Goal: Navigation & Orientation: Find specific page/section

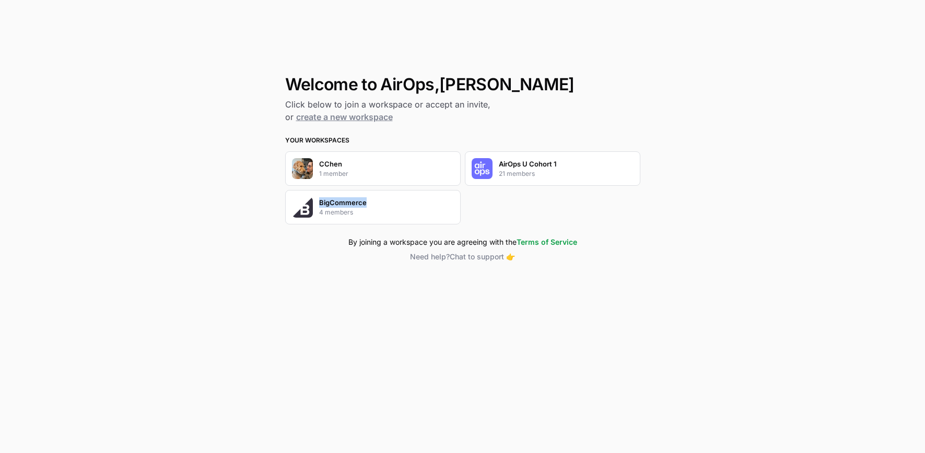
click at [480, 170] on img "button" at bounding box center [482, 168] width 21 height 21
click at [332, 215] on p "4 members" at bounding box center [336, 212] width 34 height 9
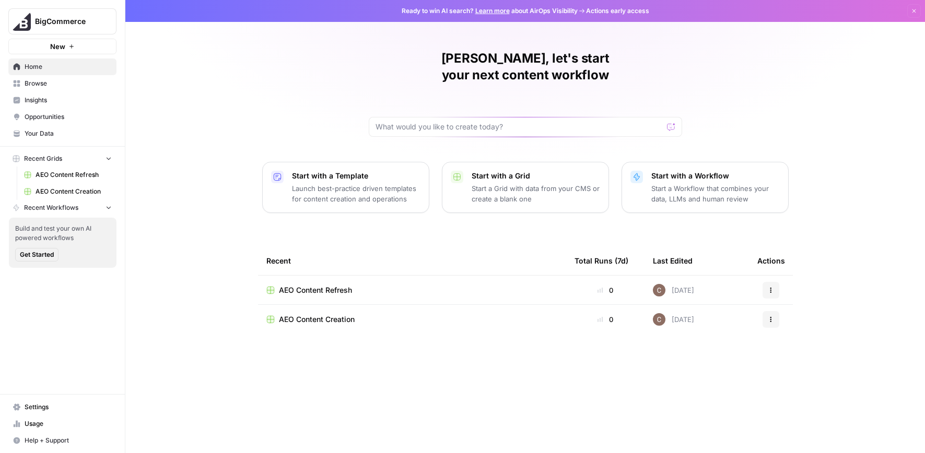
click at [68, 85] on span "Browse" at bounding box center [68, 83] width 87 height 9
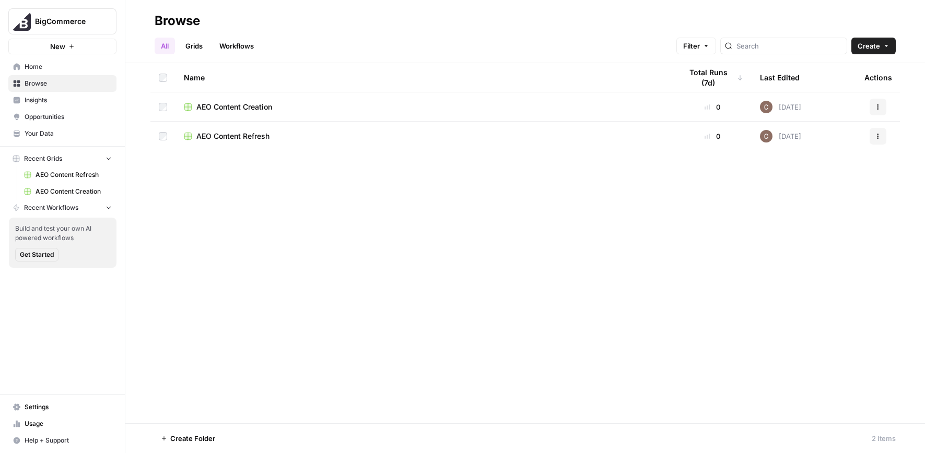
click at [61, 104] on span "Insights" at bounding box center [68, 100] width 87 height 9
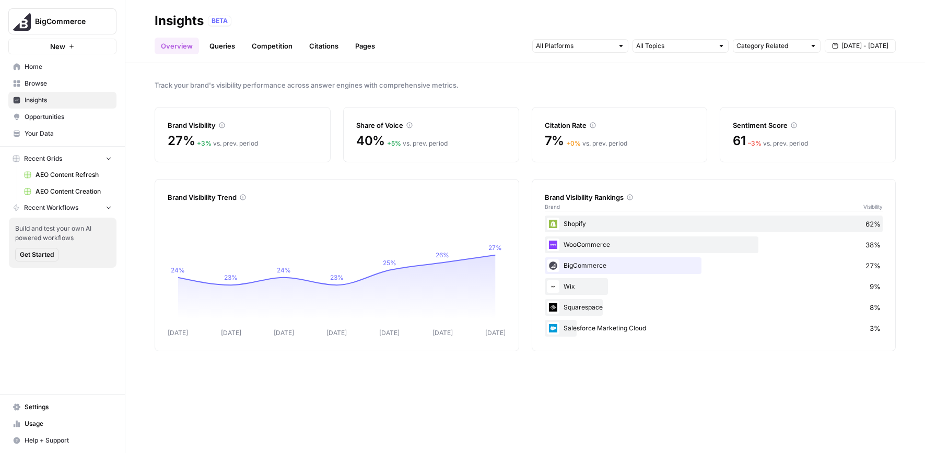
click at [371, 45] on link "Pages" at bounding box center [365, 46] width 32 height 17
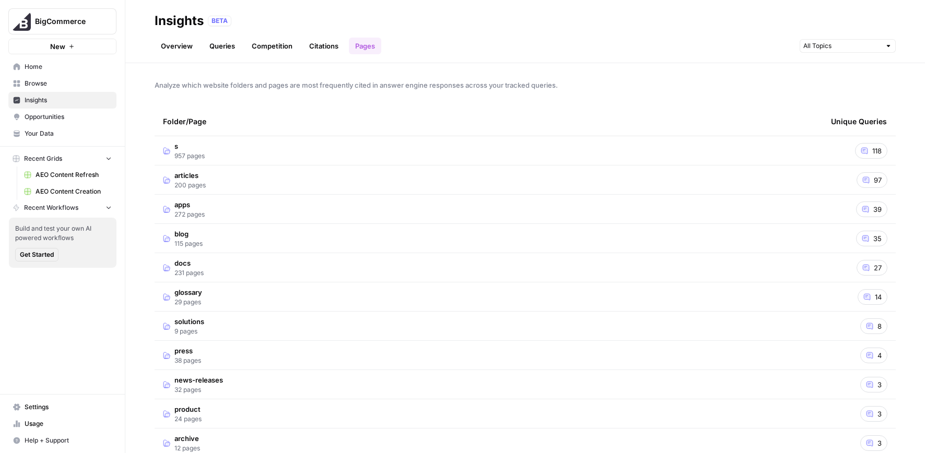
click at [340, 183] on td "articles 200 pages" at bounding box center [489, 180] width 668 height 29
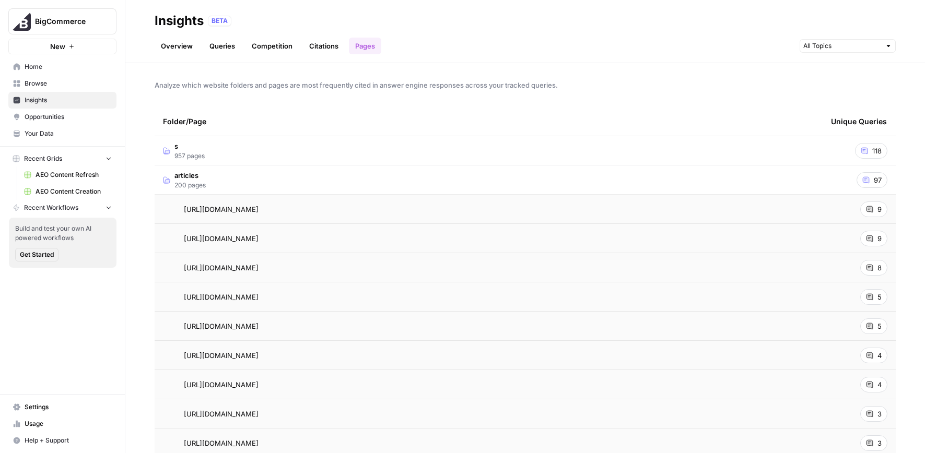
click at [897, 44] on header "Insights BETA Overview Queries Competition Citations Pages" at bounding box center [525, 31] width 800 height 63
click at [886, 46] on div at bounding box center [888, 45] width 7 height 7
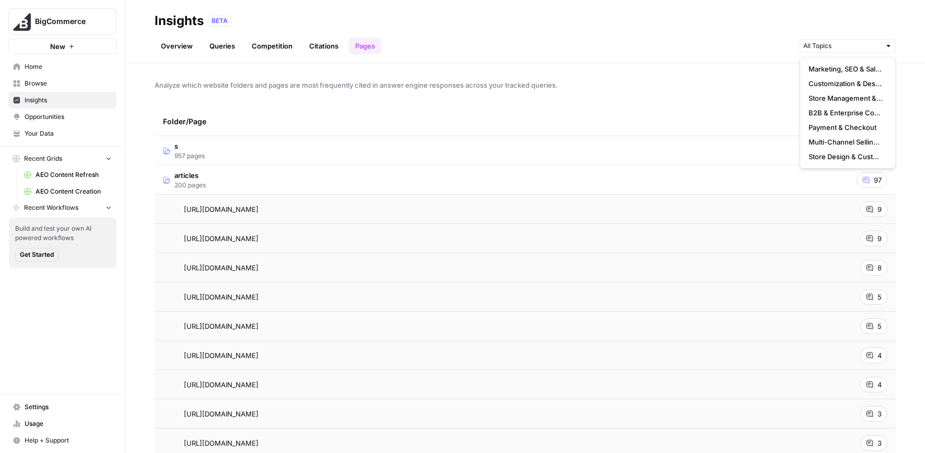
click at [464, 184] on td "articles 200 pages" at bounding box center [489, 180] width 668 height 29
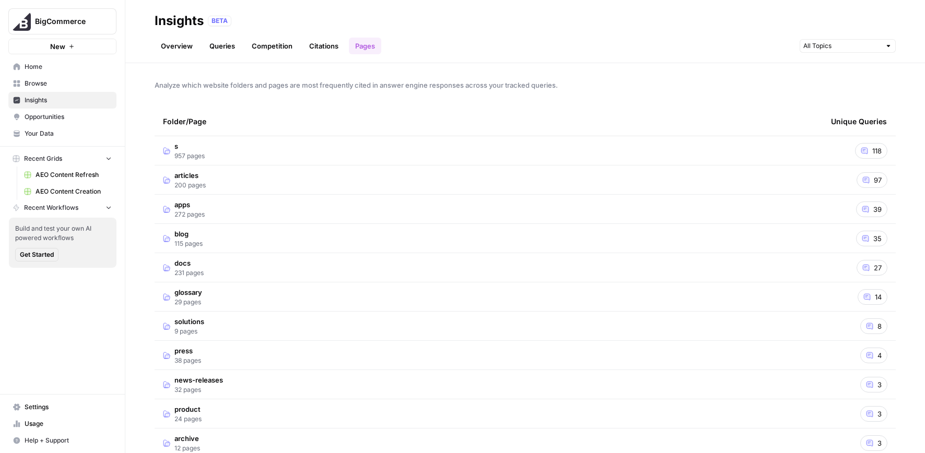
click at [326, 53] on link "Citations" at bounding box center [324, 46] width 42 height 17
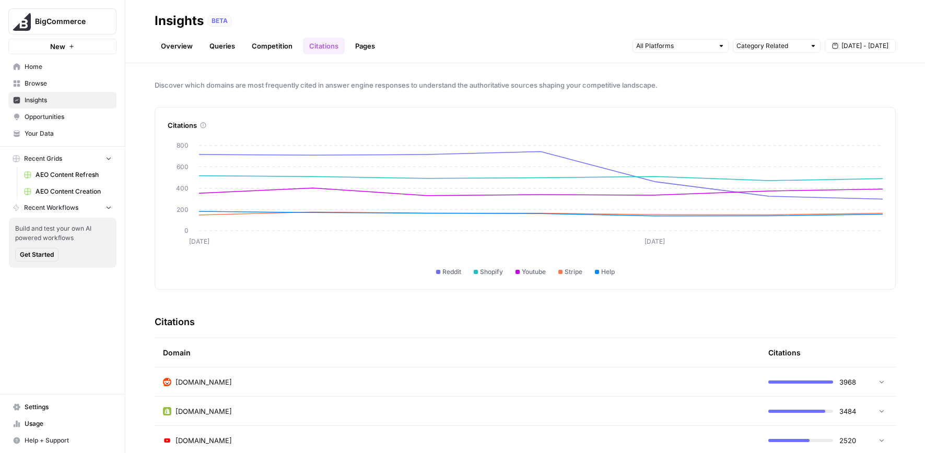
click at [290, 49] on link "Competition" at bounding box center [272, 46] width 53 height 17
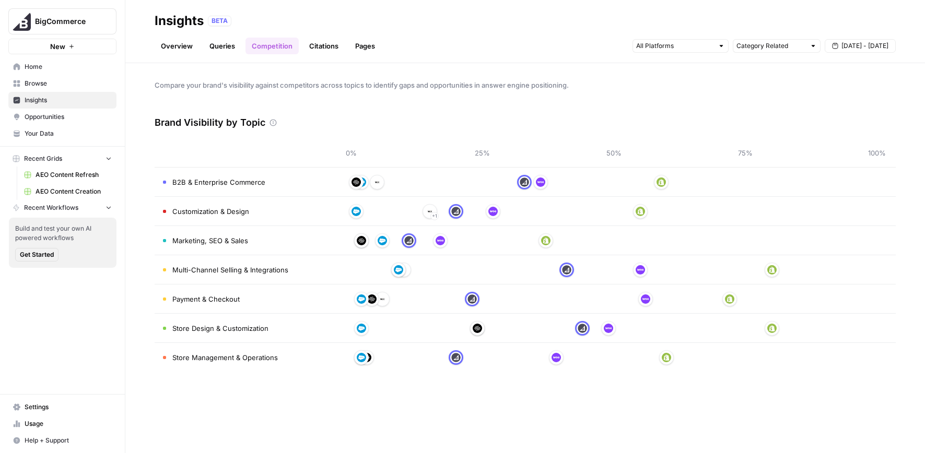
click at [228, 46] on link "Queries" at bounding box center [222, 46] width 38 height 17
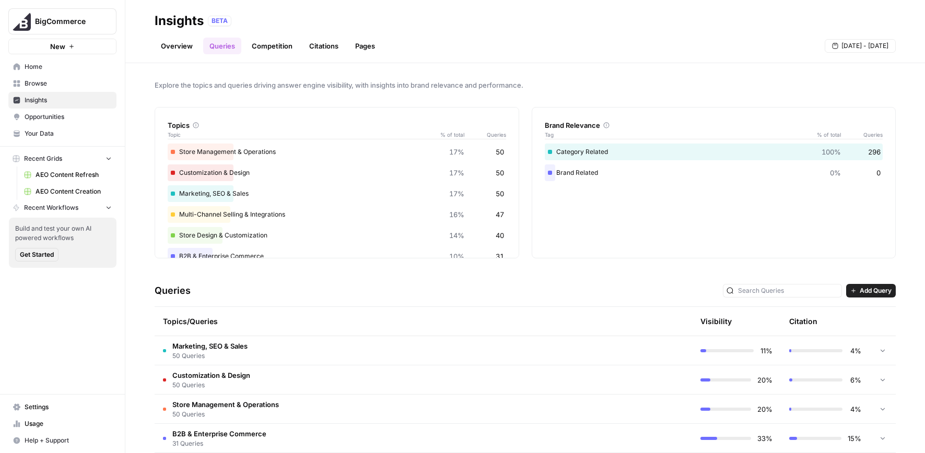
click at [51, 117] on span "Opportunities" at bounding box center [68, 116] width 87 height 9
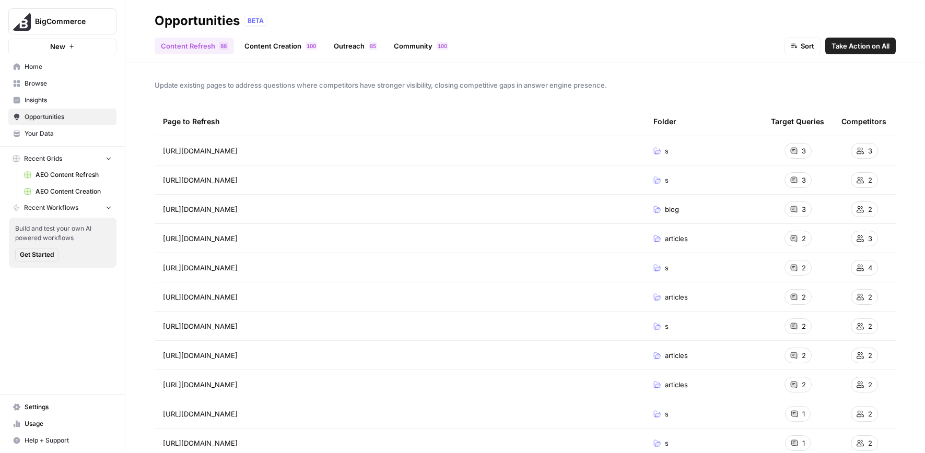
click at [798, 54] on header "Opportunities BETA Content Refresh 6 8 Content Creation 0 0 1 Outreach 5 8 Comm…" at bounding box center [525, 31] width 800 height 63
click at [795, 46] on icon "button" at bounding box center [796, 46] width 3 height 3
click at [798, 67] on span "Competitors (Low to High)" at bounding box center [835, 70] width 85 height 10
click at [778, 41] on span "Competitors (Low to High)" at bounding box center [771, 46] width 87 height 10
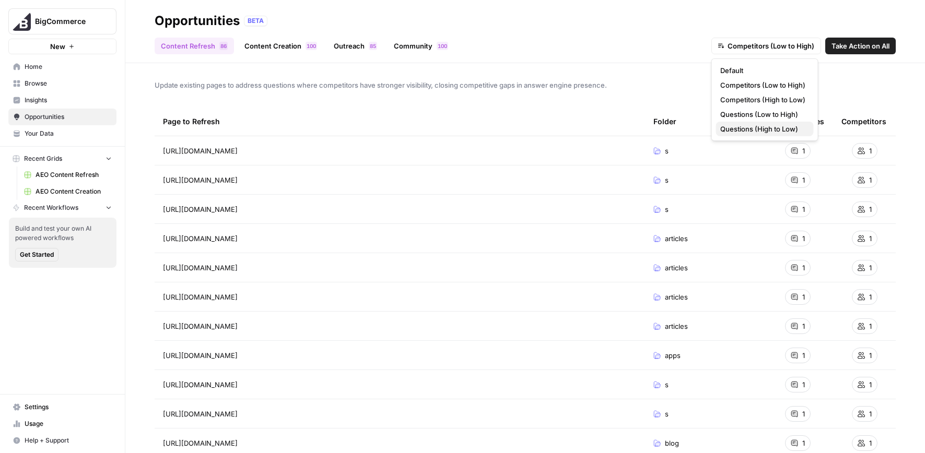
click at [774, 127] on span "Questions (High to Low)" at bounding box center [762, 129] width 85 height 10
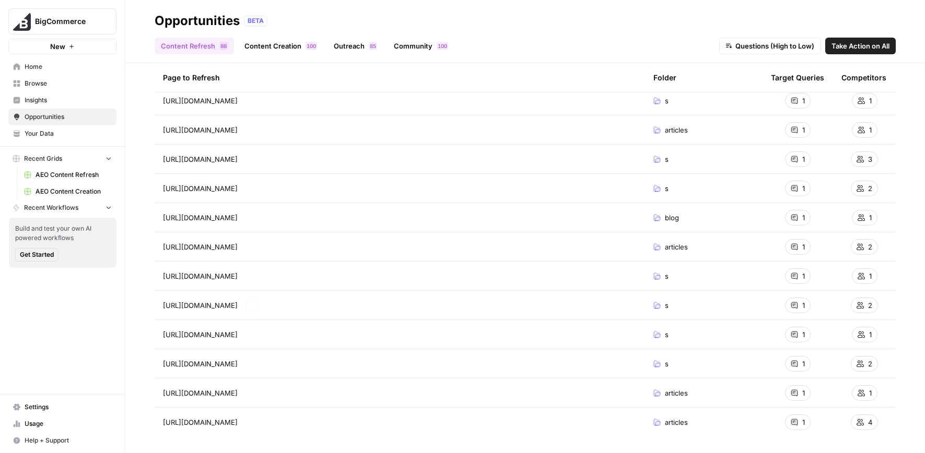
scroll to position [2216, 0]
click at [26, 131] on span "Your Data" at bounding box center [68, 133] width 87 height 9
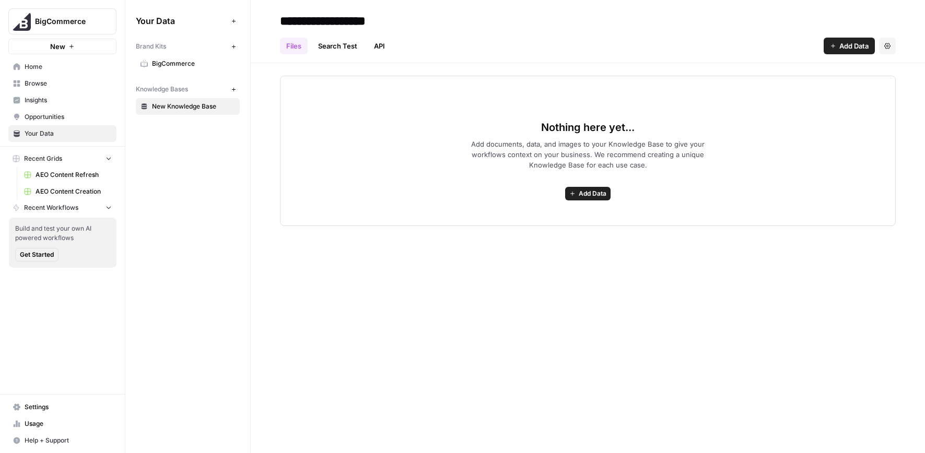
click at [328, 45] on link "Search Test" at bounding box center [338, 46] width 52 height 17
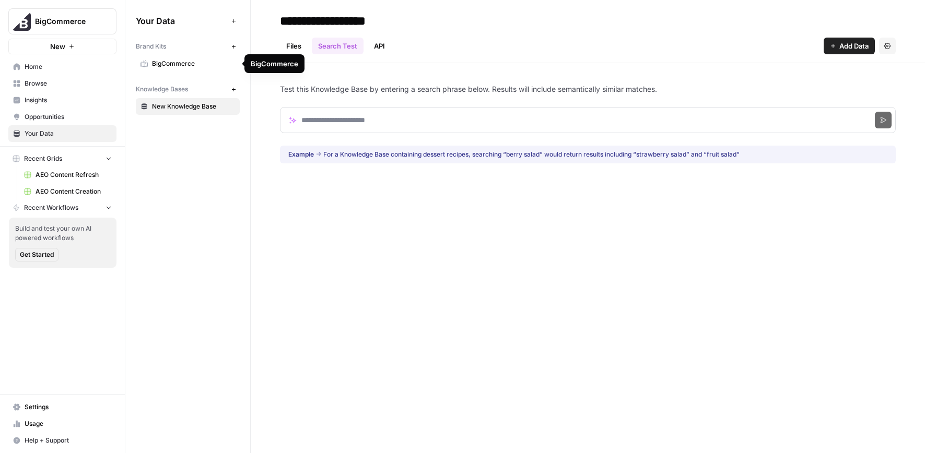
click at [142, 63] on icon at bounding box center [144, 63] width 7 height 7
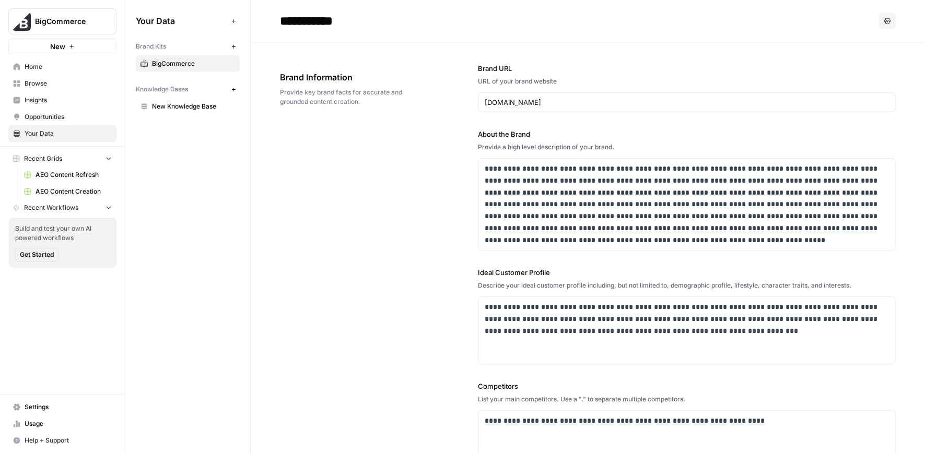
click at [33, 86] on span "Browse" at bounding box center [68, 83] width 87 height 9
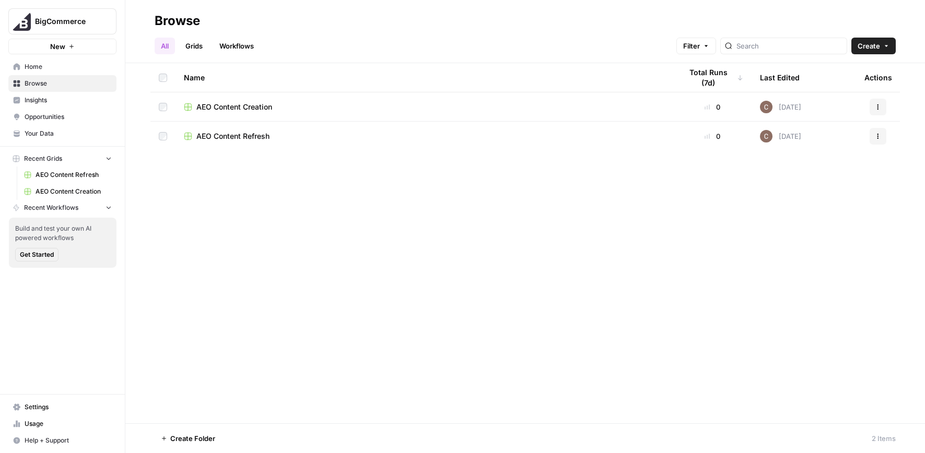
click at [33, 65] on span "Home" at bounding box center [68, 66] width 87 height 9
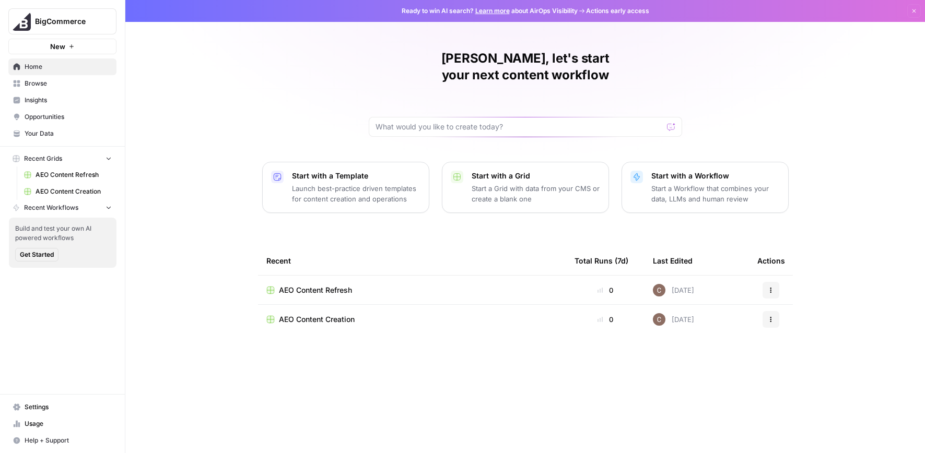
click at [40, 113] on span "Opportunities" at bounding box center [68, 116] width 87 height 9
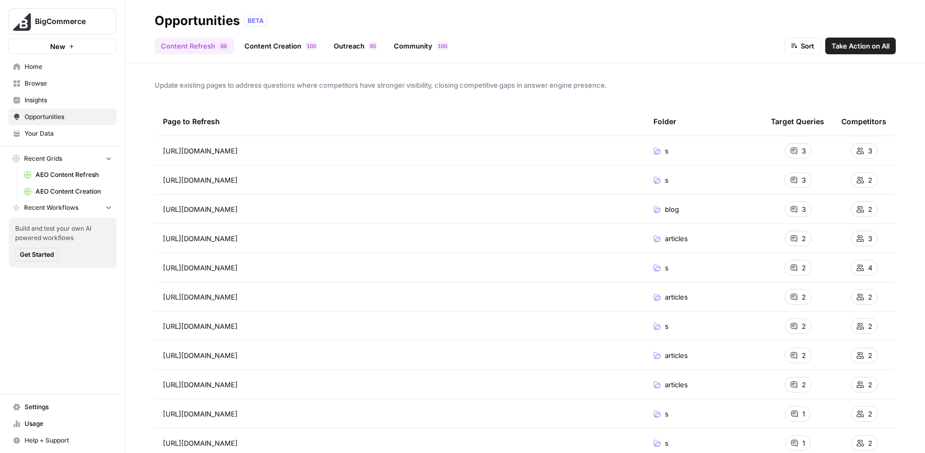
scroll to position [282, 0]
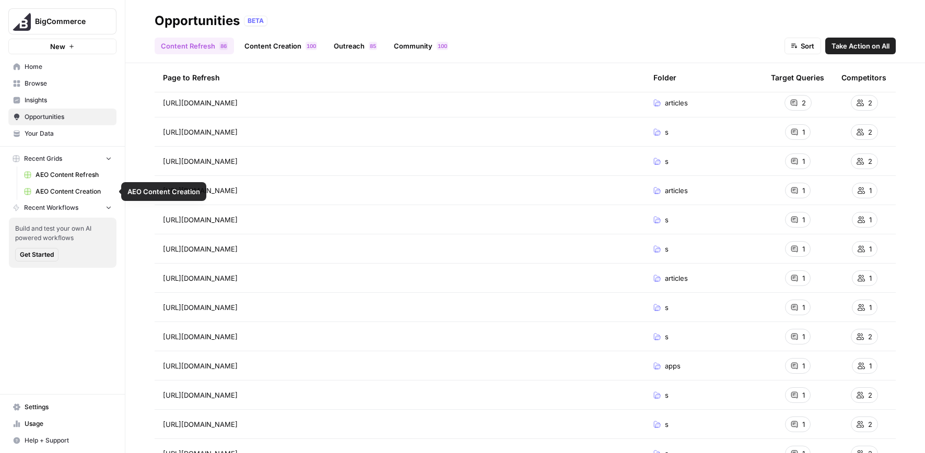
click at [85, 175] on span "AEO Content Refresh" at bounding box center [74, 174] width 76 height 9
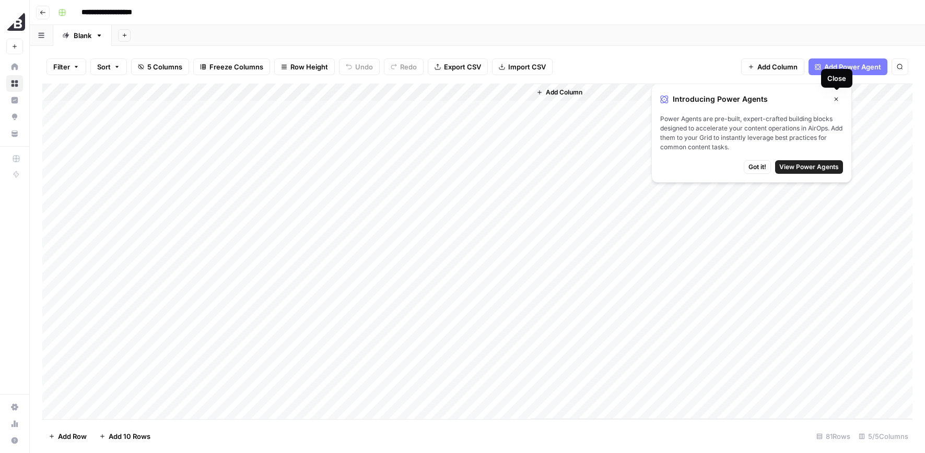
click at [835, 97] on icon "button" at bounding box center [836, 99] width 6 height 6
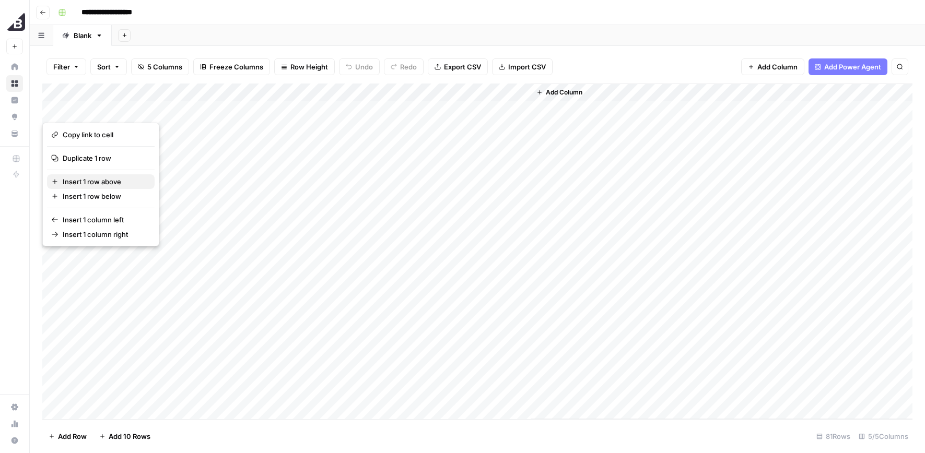
click at [66, 180] on span "Insert 1 row above" at bounding box center [105, 182] width 84 height 10
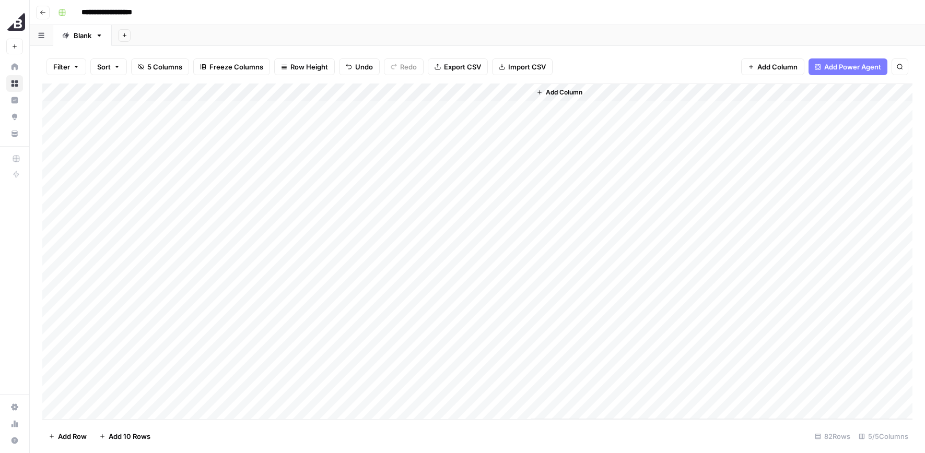
click at [130, 106] on div "Add Column" at bounding box center [477, 252] width 870 height 336
type textarea "********"
click at [267, 105] on div "Add Column" at bounding box center [477, 252] width 870 height 336
drag, startPoint x: 345, startPoint y: 91, endPoint x: 405, endPoint y: 101, distance: 61.0
click at [405, 101] on div "Add Column" at bounding box center [477, 252] width 870 height 336
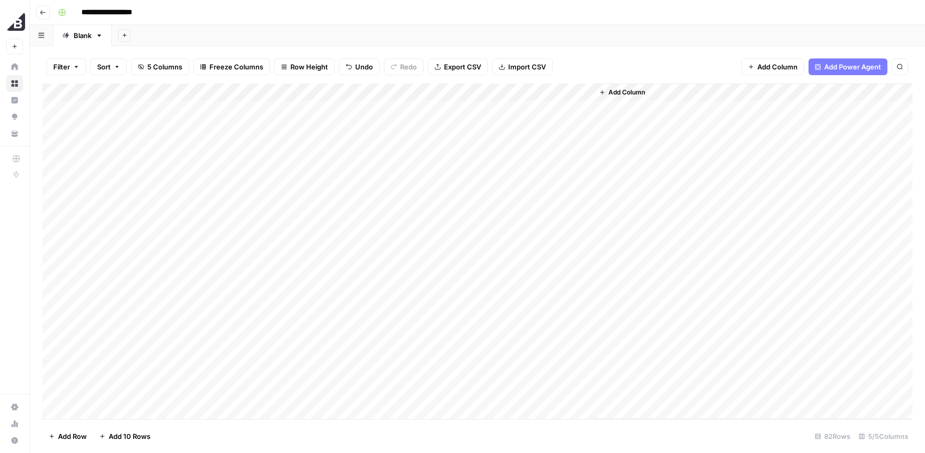
click at [359, 107] on div "Add Column" at bounding box center [477, 252] width 870 height 336
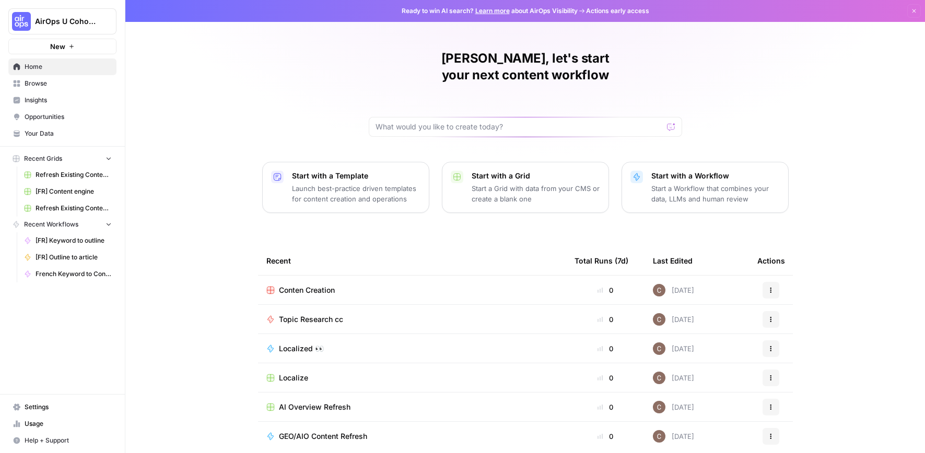
click at [16, 104] on link "Insights" at bounding box center [62, 100] width 108 height 17
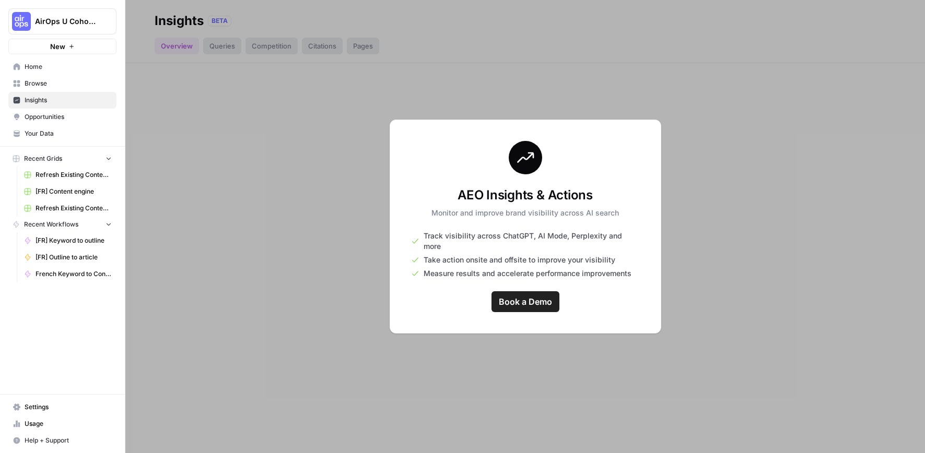
click at [30, 82] on span "Browse" at bounding box center [68, 83] width 87 height 9
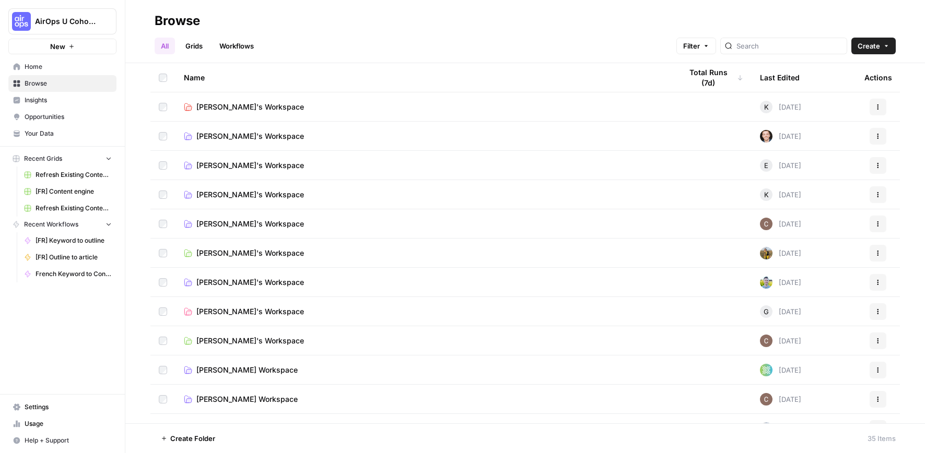
click at [238, 105] on span "Kevin's Workspace" at bounding box center [250, 107] width 108 height 10
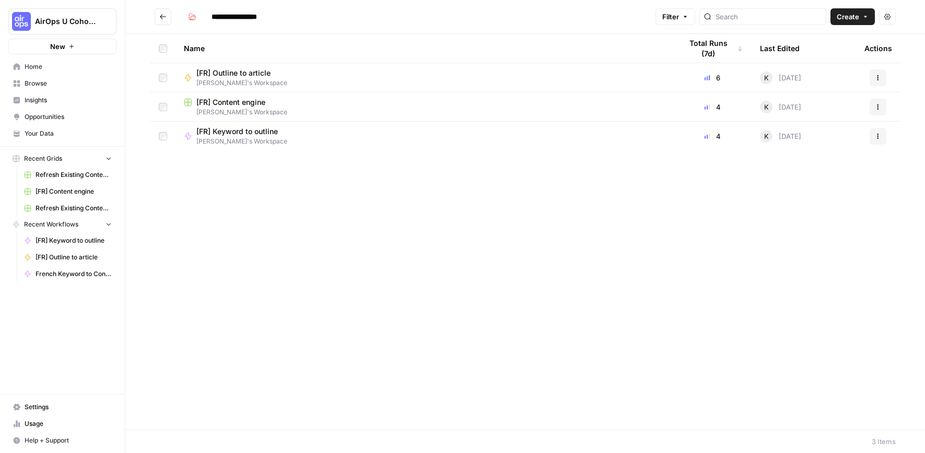
click at [209, 80] on span "Kevin's Workspace" at bounding box center [241, 82] width 91 height 9
type input "**********"
click at [263, 109] on span "Kevin's Workspace" at bounding box center [424, 112] width 481 height 9
type input "**********"
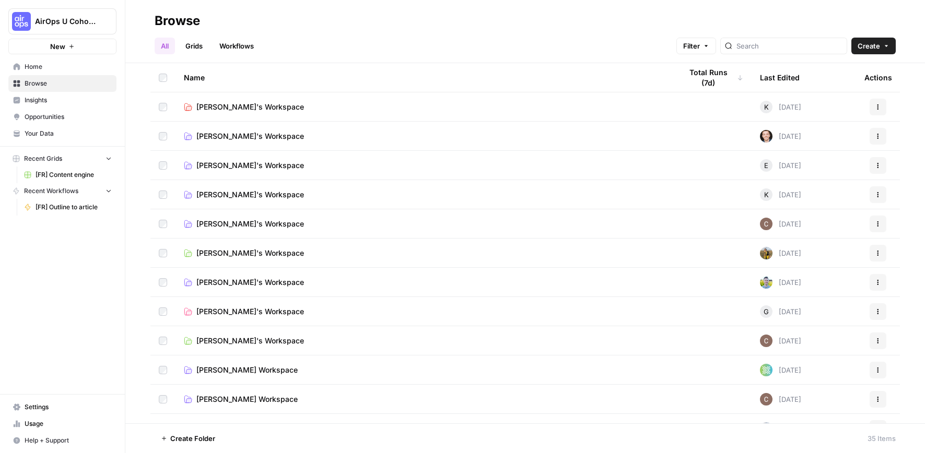
click at [768, 107] on span "K" at bounding box center [766, 107] width 5 height 10
click at [222, 341] on span "Clarissa's Workspace" at bounding box center [250, 341] width 108 height 10
